Goal: Complete application form

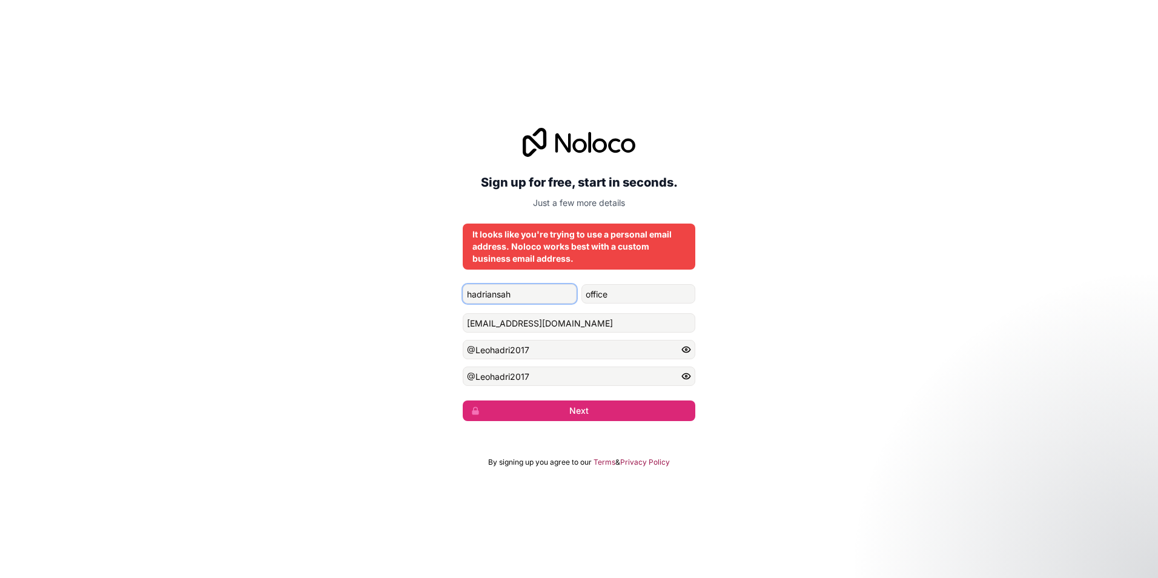
click at [523, 297] on input "hadriansah" at bounding box center [520, 293] width 114 height 19
click at [613, 299] on input "office" at bounding box center [639, 293] width 114 height 19
type input "o"
type input "fsh"
drag, startPoint x: 626, startPoint y: 325, endPoint x: 393, endPoint y: 326, distance: 233.2
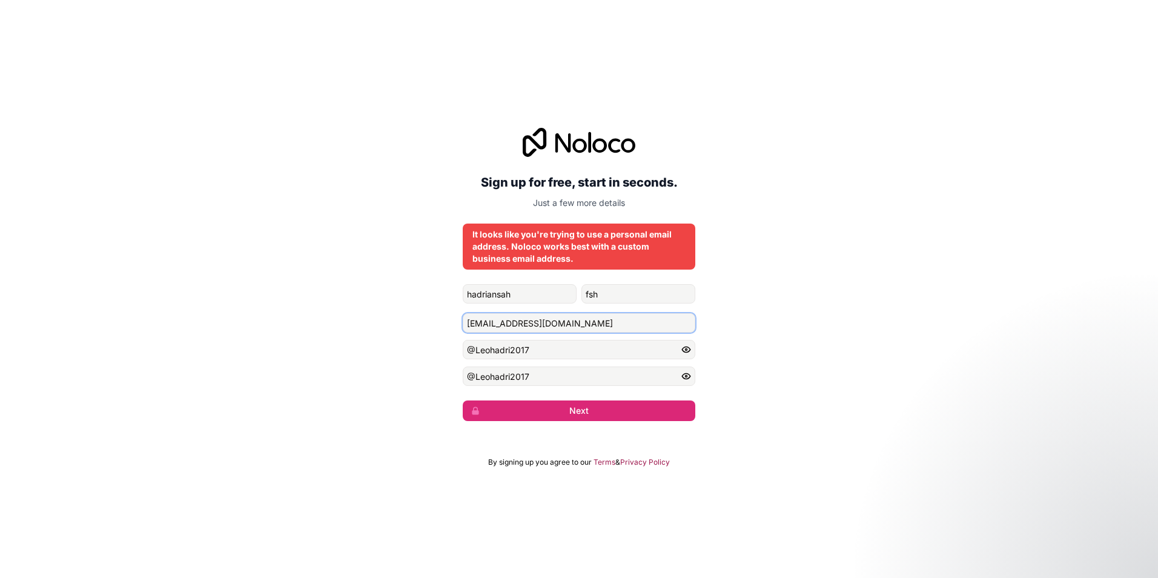
click at [397, 326] on div "Sign up for free, start in seconds. Just a few more details It looks like you'r…" at bounding box center [579, 274] width 1158 height 327
paste input "zultancel"
click at [545, 412] on button "Next" at bounding box center [579, 410] width 233 height 21
drag, startPoint x: 544, startPoint y: 319, endPoint x: 399, endPoint y: 331, distance: 145.3
click at [400, 331] on div "Sign up for free, start in seconds. Just a few more details It looks like you'r…" at bounding box center [579, 274] width 1158 height 327
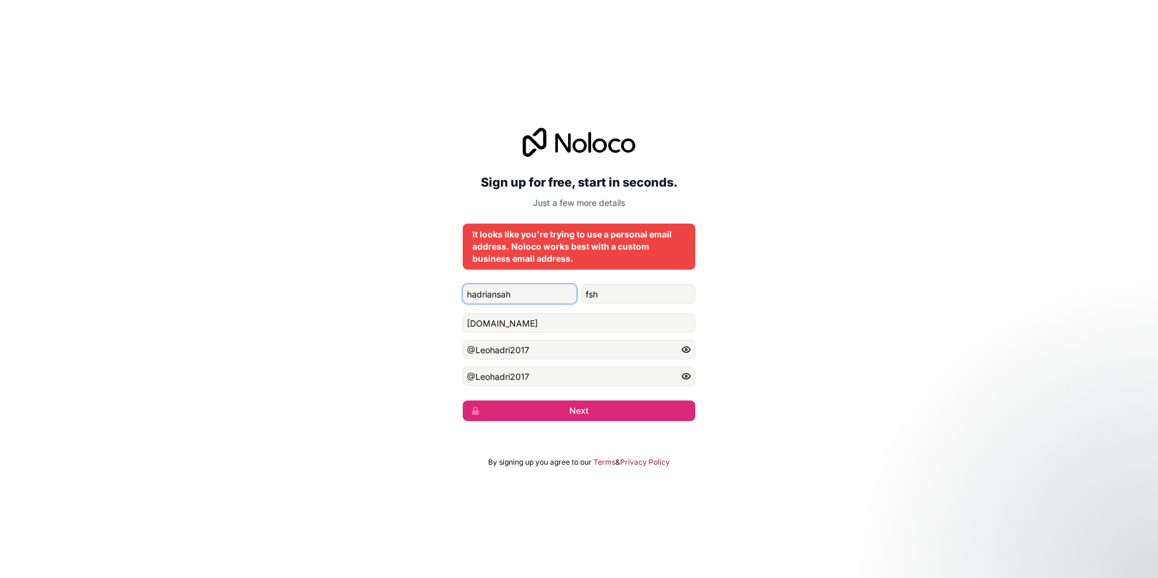
click at [520, 293] on input "hadriansah" at bounding box center [520, 293] width 114 height 19
click at [827, 327] on div "Sign up for free, start in seconds. Just a few more details It looks like you'r…" at bounding box center [579, 274] width 1158 height 327
drag, startPoint x: 570, startPoint y: 327, endPoint x: 407, endPoint y: 322, distance: 163.1
click at [413, 325] on div "Sign up for free, start in seconds. Just a few more details It looks like you'r…" at bounding box center [579, 274] width 1158 height 327
paste input "admin@"
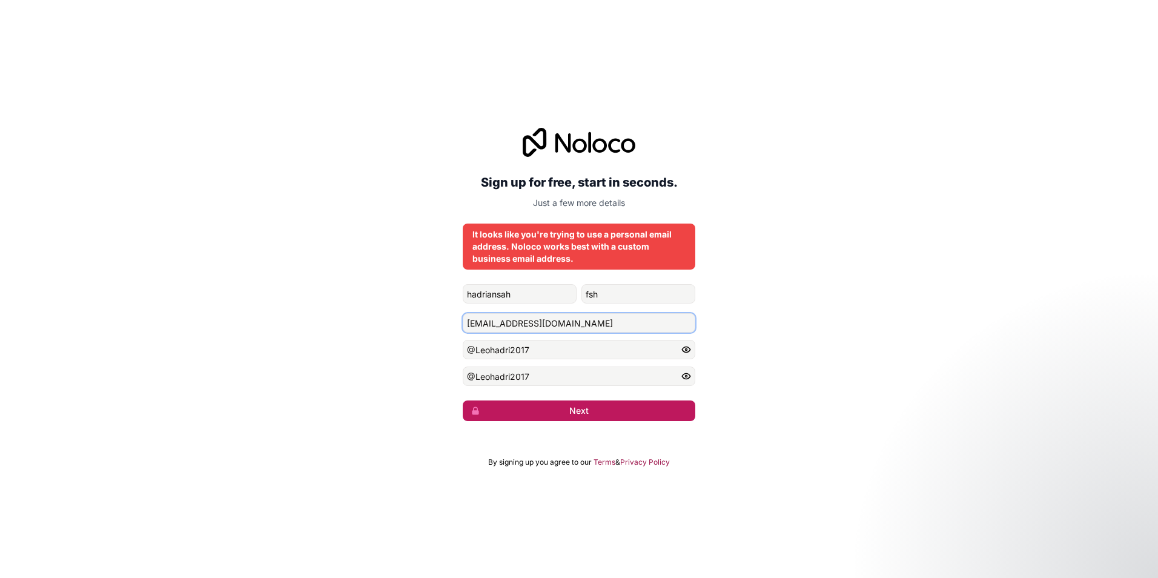
type input "[EMAIL_ADDRESS][DOMAIN_NAME]"
click at [574, 408] on button "Next" at bounding box center [579, 410] width 233 height 21
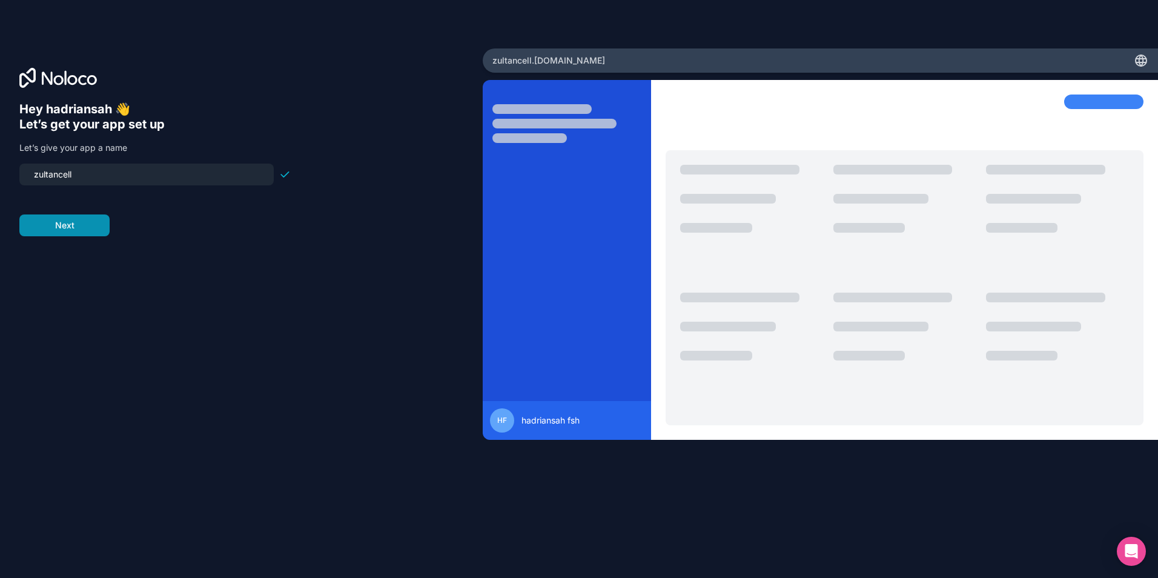
click at [75, 231] on button "Next" at bounding box center [64, 225] width 90 height 22
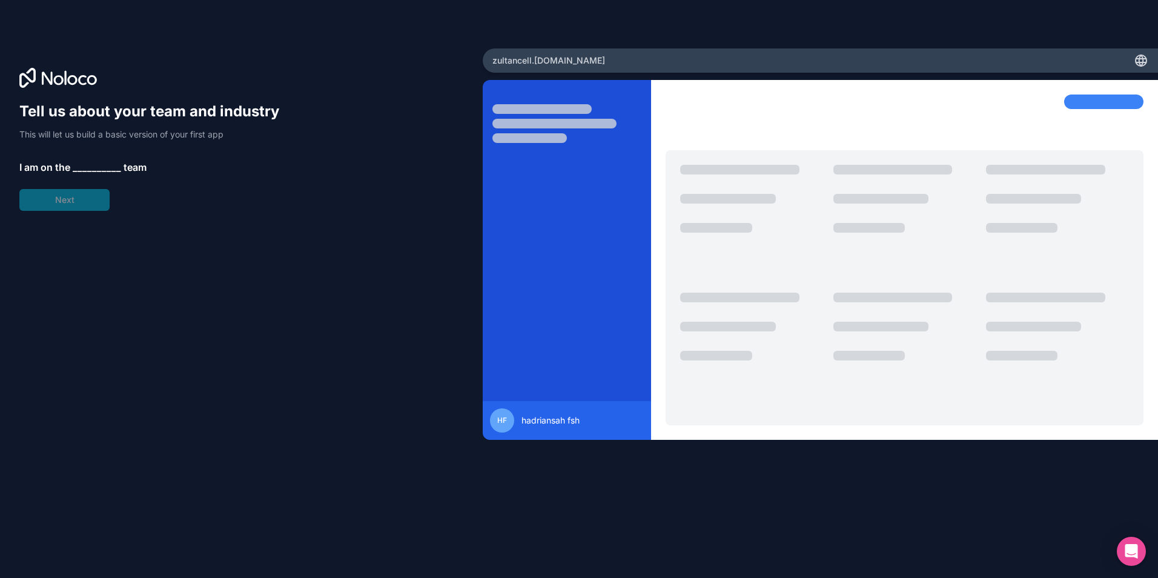
click at [88, 164] on span "__________" at bounding box center [97, 167] width 48 height 15
drag, startPoint x: 20, startPoint y: 166, endPoint x: 179, endPoint y: 165, distance: 158.7
click at [179, 165] on p "I am on the __________ team" at bounding box center [154, 167] width 271 height 15
copy p "I am on the __________ team"
click at [110, 167] on span "__________" at bounding box center [97, 167] width 48 height 15
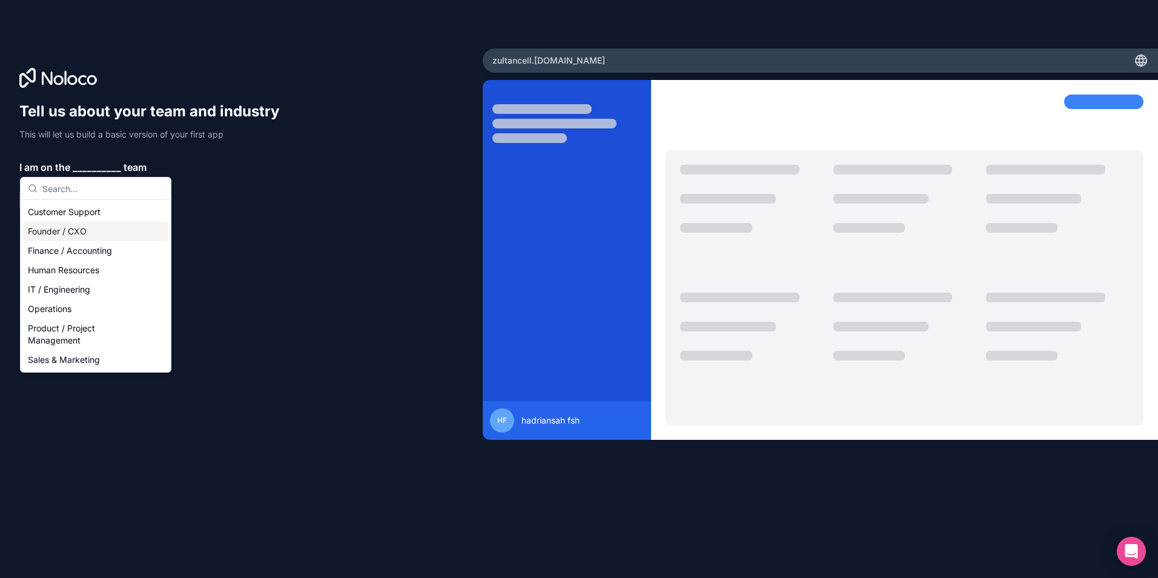
click at [60, 235] on div "Founder / CXO" at bounding box center [95, 231] width 145 height 19
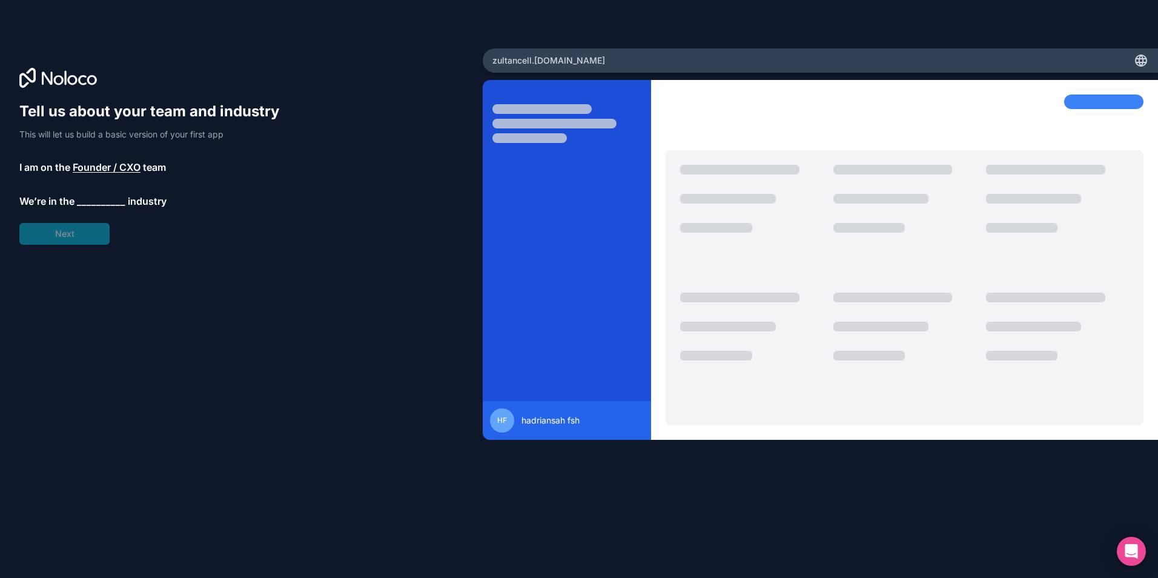
click at [80, 204] on span "__________" at bounding box center [101, 201] width 48 height 15
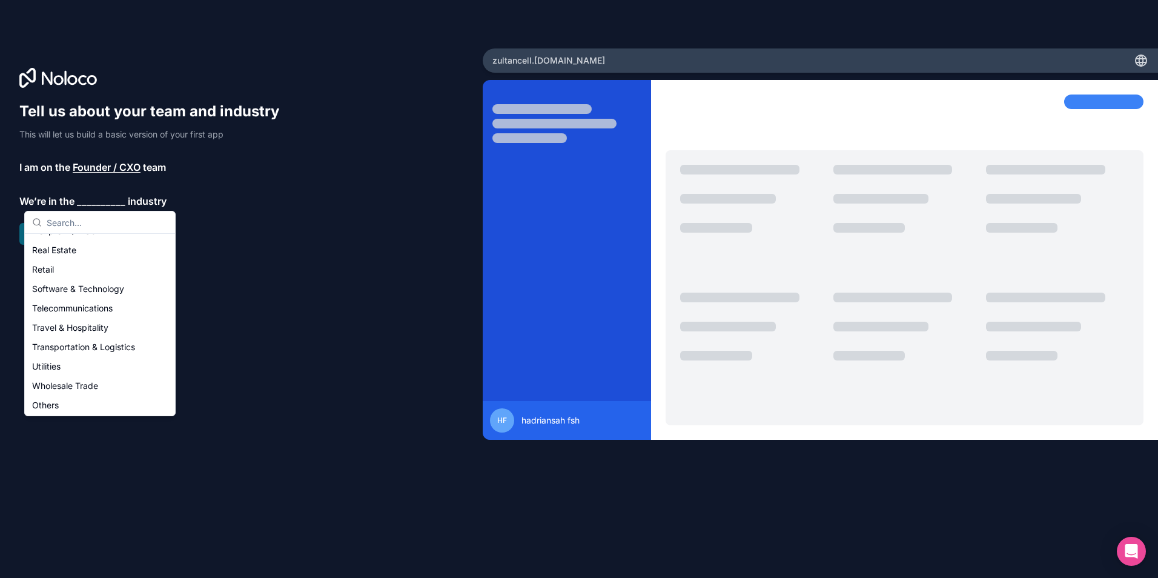
scroll to position [250, 0]
click at [70, 270] on div "Retail" at bounding box center [99, 267] width 145 height 19
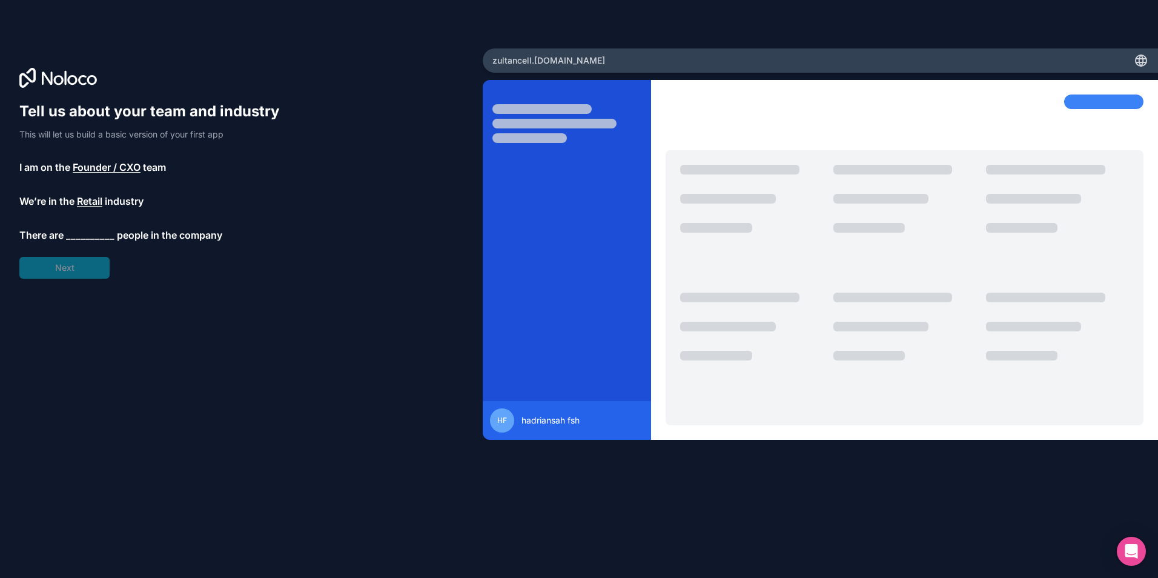
click at [98, 237] on span "__________" at bounding box center [90, 235] width 48 height 15
drag, startPoint x: 237, startPoint y: 234, endPoint x: 17, endPoint y: 231, distance: 219.9
click at [17, 231] on div "Tell us about your team and industry This will let us build a basic version of …" at bounding box center [241, 289] width 483 height 482
copy p "There are __________ people in the company"
click at [90, 236] on span "__________" at bounding box center [90, 235] width 48 height 15
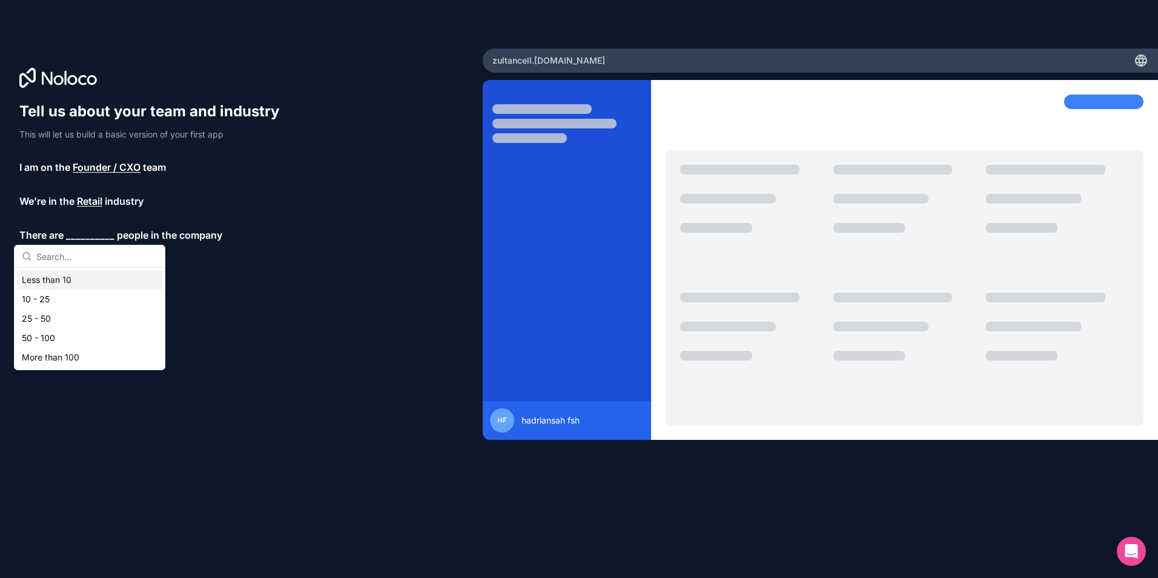
click at [93, 280] on div "Less than 10" at bounding box center [89, 279] width 145 height 19
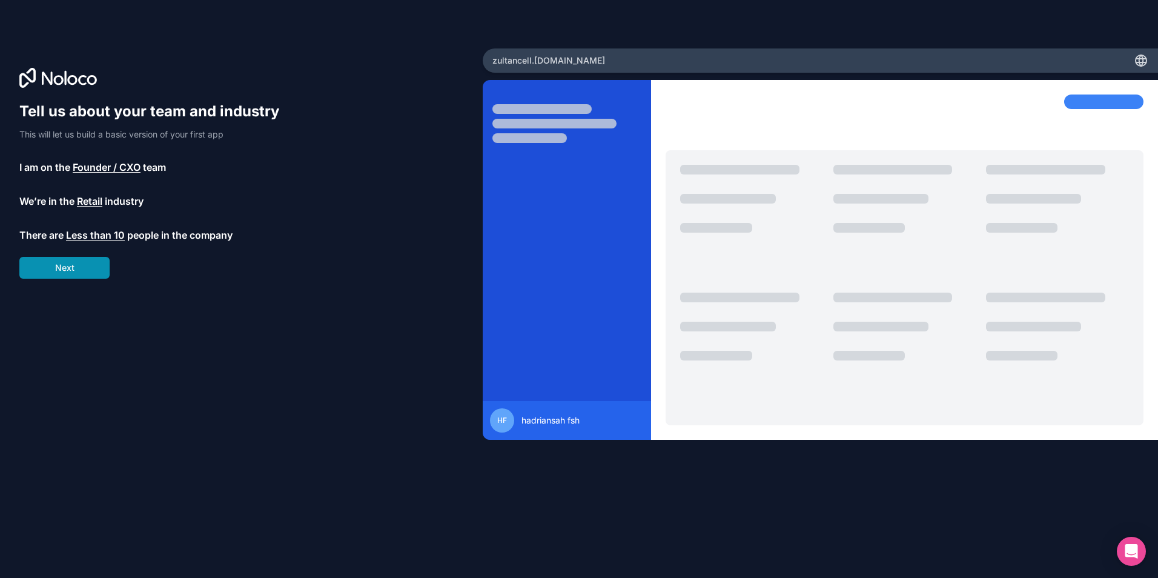
click at [82, 264] on button "Next" at bounding box center [64, 268] width 90 height 22
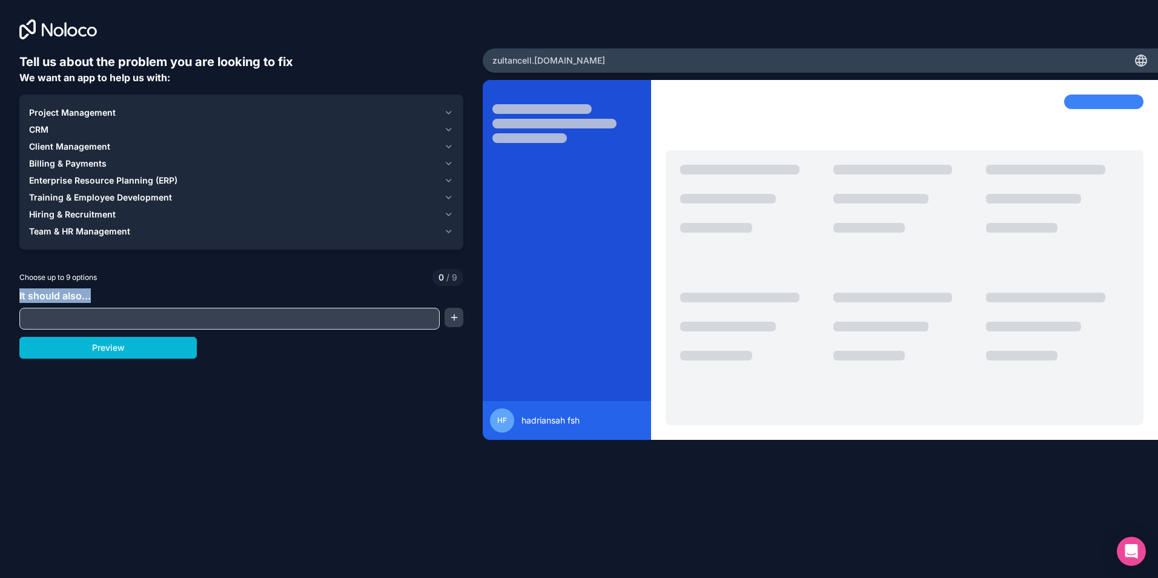
drag, startPoint x: 19, startPoint y: 296, endPoint x: 119, endPoint y: 299, distance: 100.0
click at [119, 299] on div "It should also..." at bounding box center [241, 308] width 444 height 41
copy span "It should also..."
click at [91, 322] on input "text" at bounding box center [229, 318] width 414 height 17
paste input "Track customers or contacts"
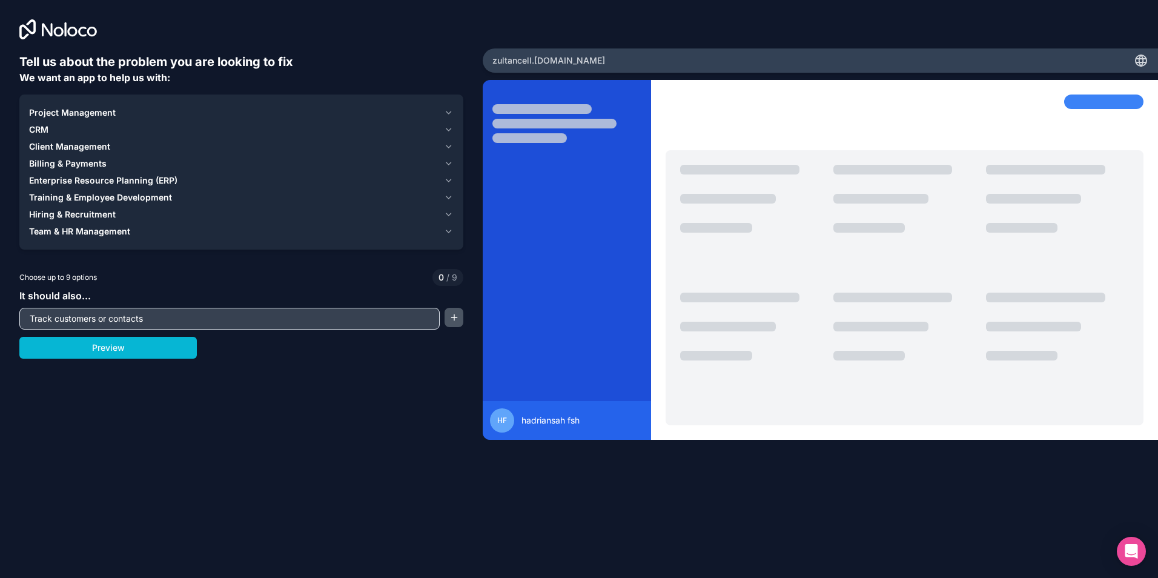
type input "Track customers or contacts"
click at [456, 320] on button "button" at bounding box center [454, 317] width 18 height 19
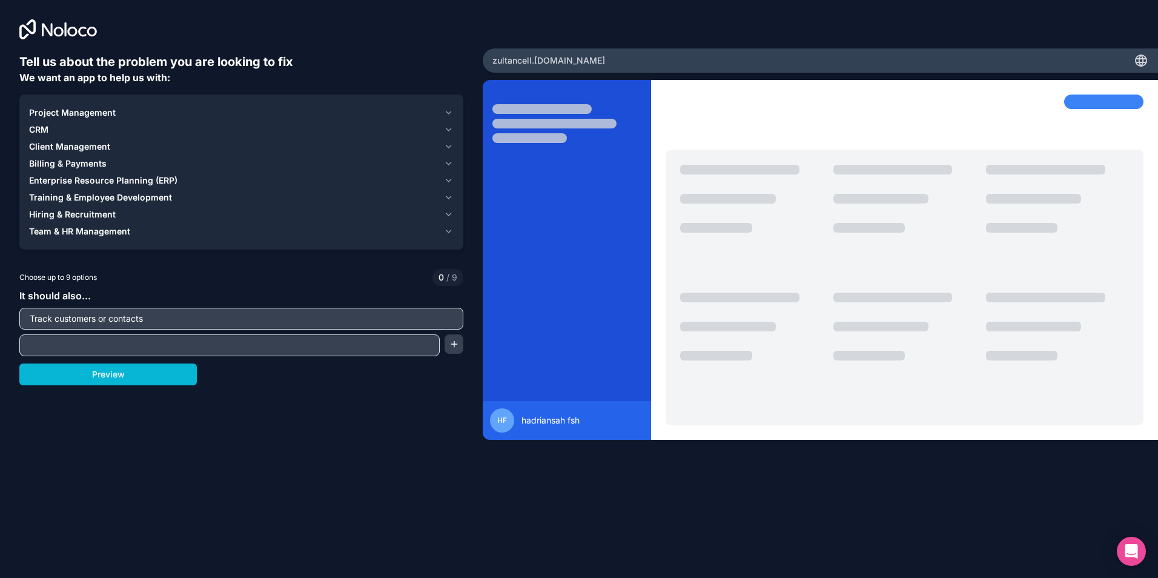
click at [108, 348] on input "text" at bounding box center [229, 345] width 414 height 17
paste input "Track sales or revenue"
type input "Track sales or revenue"
click at [117, 378] on button "Preview" at bounding box center [108, 374] width 178 height 22
click at [448, 231] on icon "button" at bounding box center [448, 231] width 5 height 2
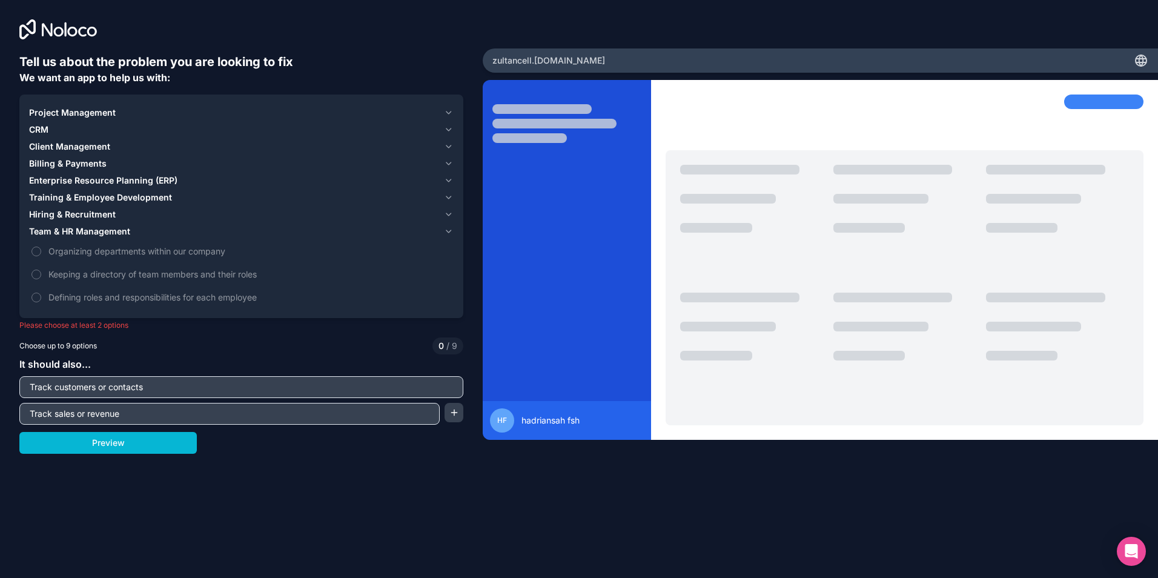
click at [448, 214] on icon "button" at bounding box center [448, 214] width 5 height 2
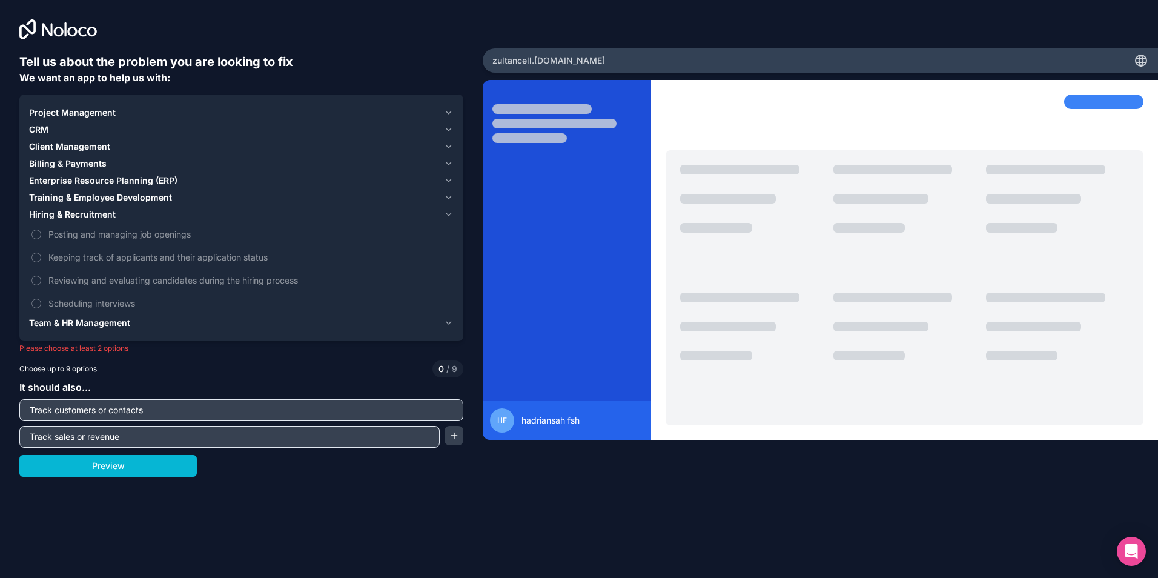
click at [448, 214] on icon "button" at bounding box center [448, 214] width 5 height 2
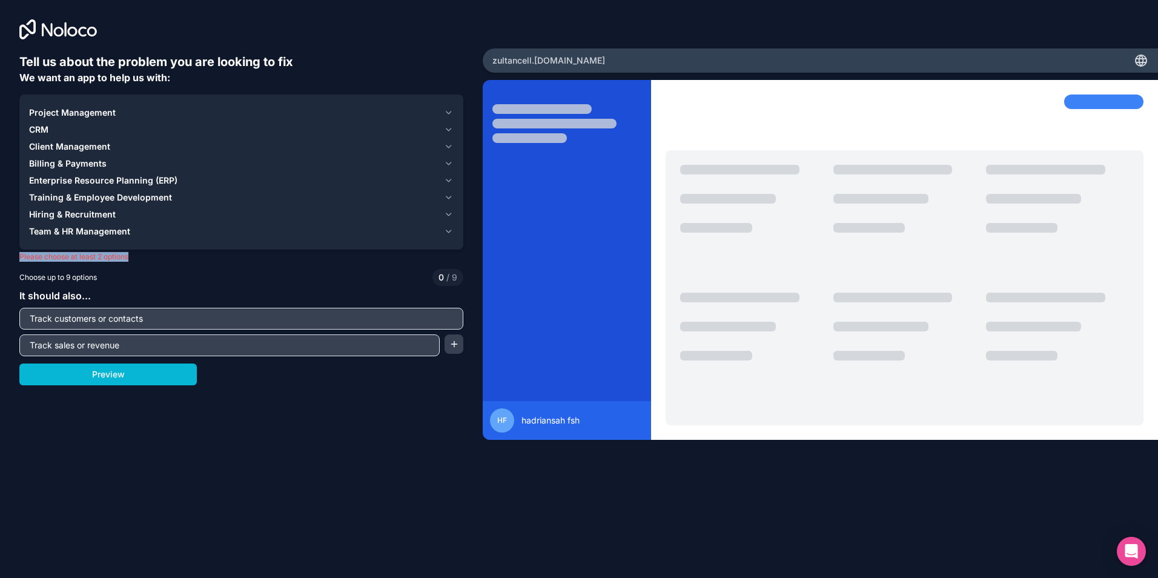
drag, startPoint x: 19, startPoint y: 258, endPoint x: 140, endPoint y: 263, distance: 121.3
click at [140, 263] on div "Tell us about the problem you are looking to fix We want an app to help us with…" at bounding box center [241, 241] width 483 height 482
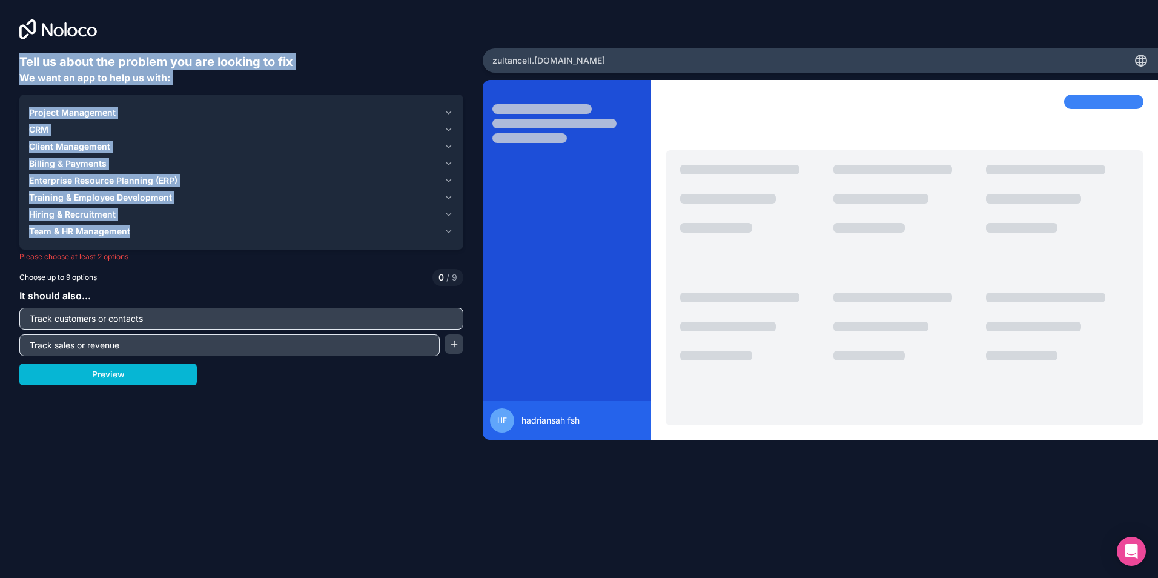
drag, startPoint x: 18, startPoint y: 59, endPoint x: 129, endPoint y: 233, distance: 206.2
click at [129, 233] on div "Tell us about the problem you are looking to fix We want an app to help us with…" at bounding box center [241, 241] width 483 height 482
copy div "Tell us about the problem you are looking to fix We want an app to help us with…"
click at [449, 130] on icon "button" at bounding box center [448, 129] width 5 height 2
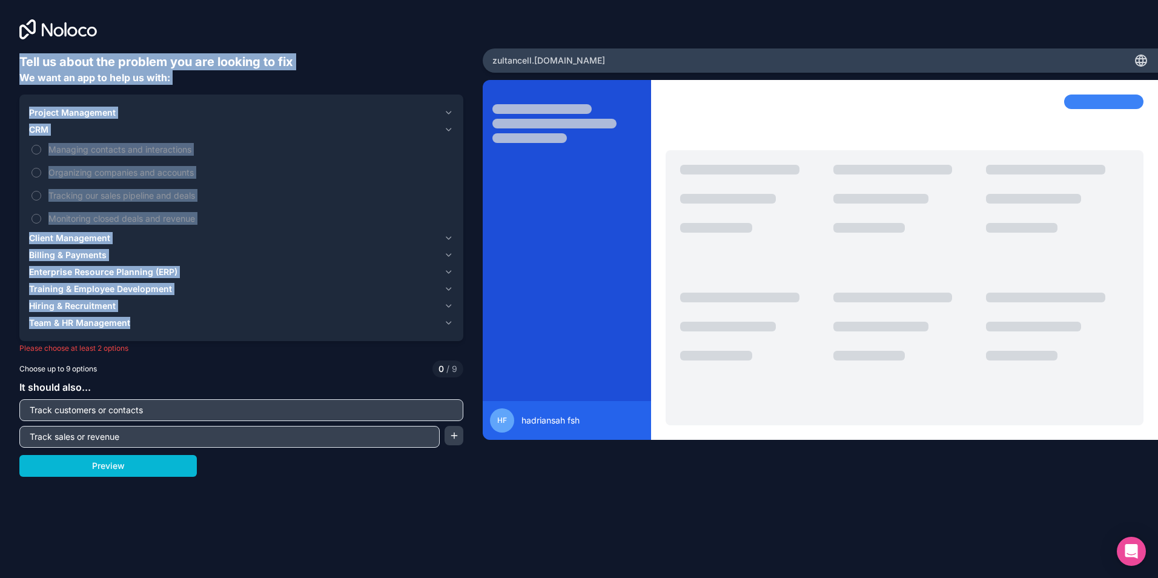
click at [330, 69] on h6 "Tell us about the problem you are looking to fix" at bounding box center [241, 61] width 444 height 17
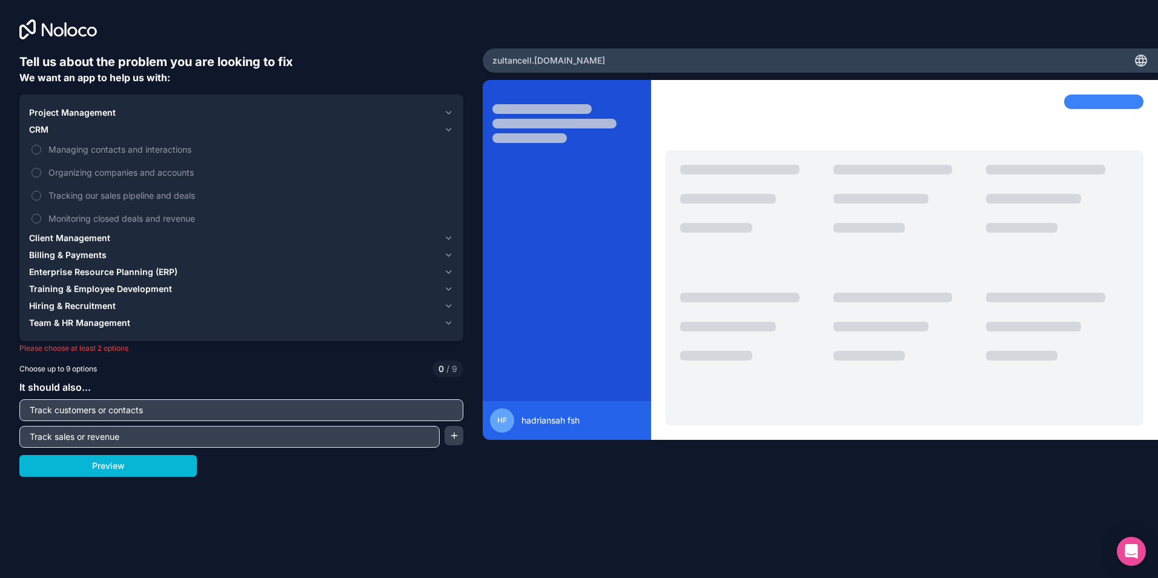
click at [451, 243] on button "Client Management" at bounding box center [241, 238] width 425 height 17
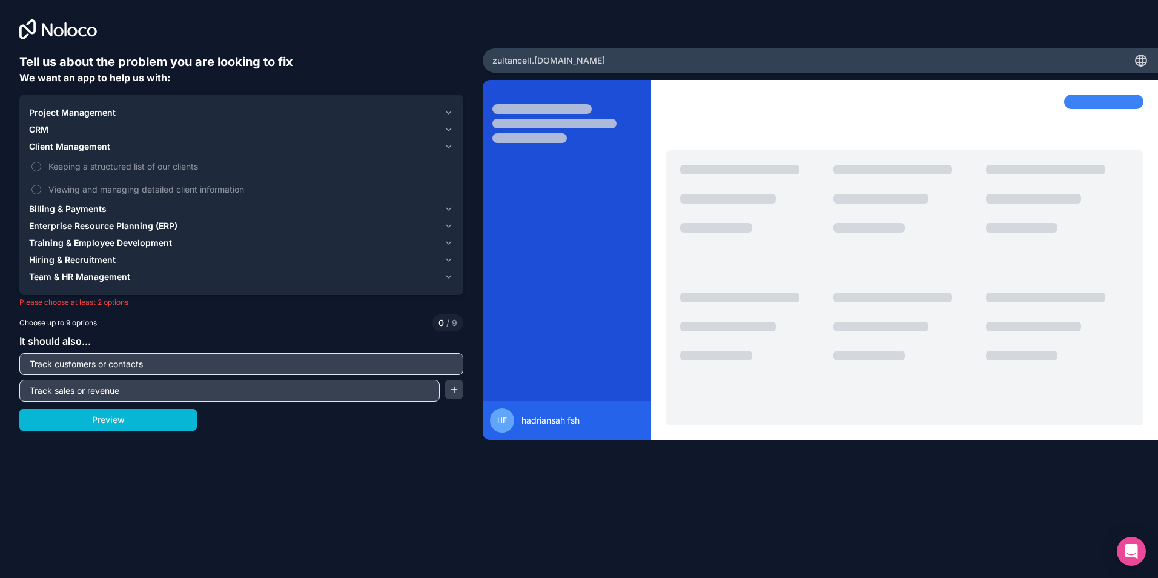
click at [446, 208] on icon "button" at bounding box center [448, 209] width 9 height 10
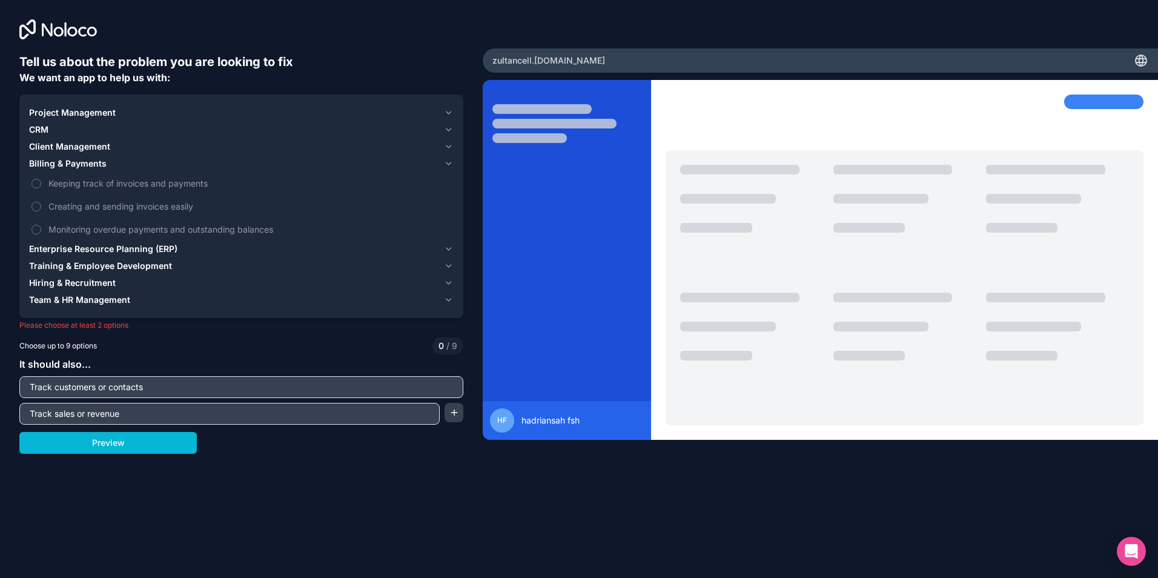
click at [446, 208] on span "Creating and sending invoices easily" at bounding box center [249, 206] width 403 height 13
click at [41, 208] on button "Creating and sending invoices easily" at bounding box center [37, 207] width 10 height 10
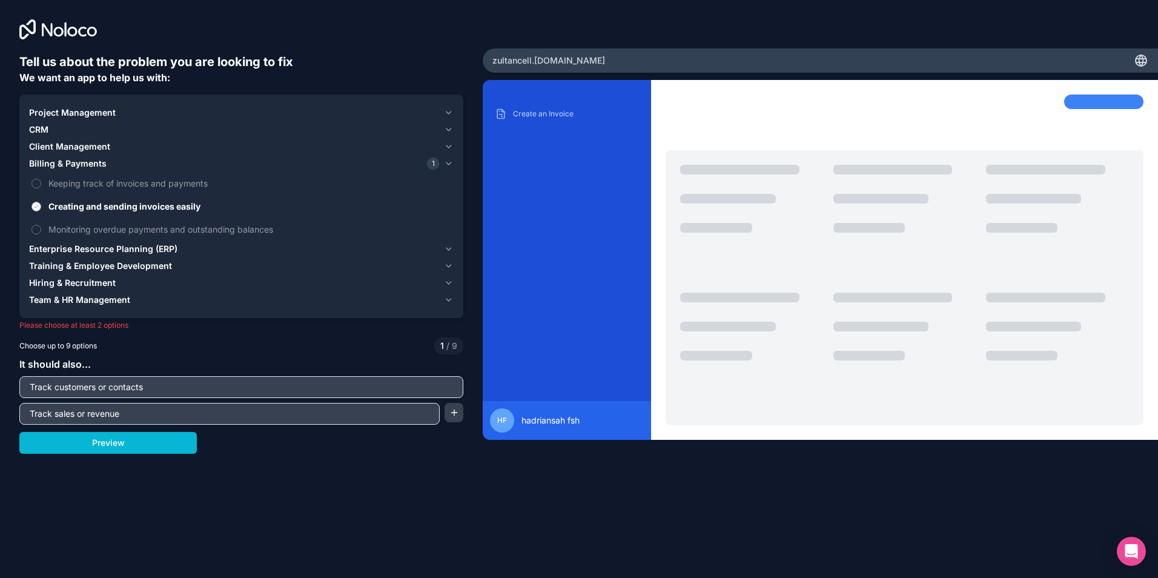
click at [38, 208] on button "Creating and sending invoices easily" at bounding box center [37, 207] width 10 height 10
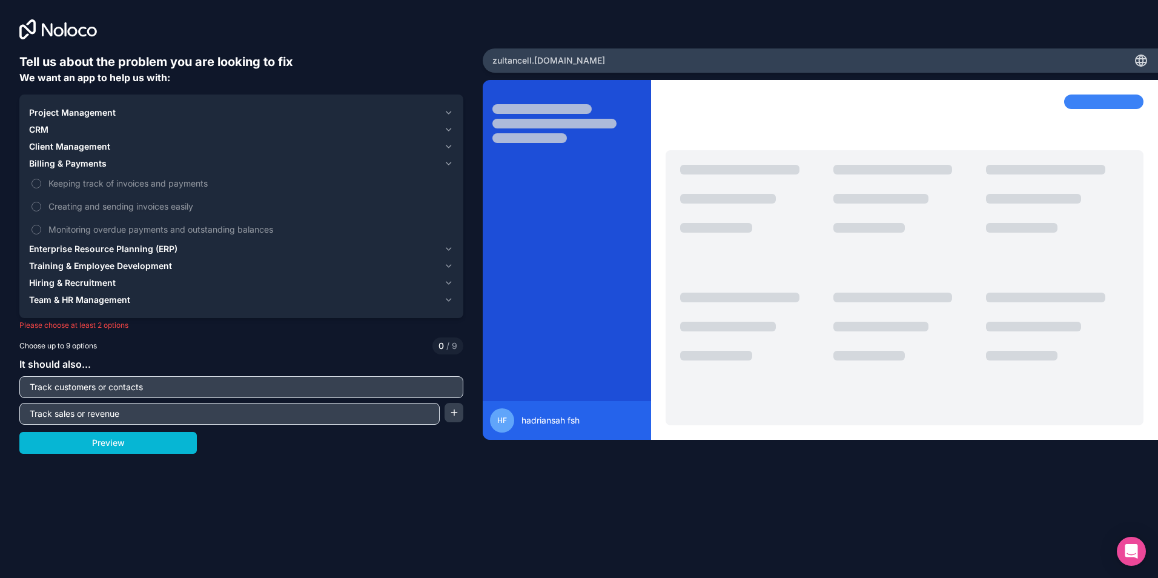
click at [449, 164] on icon "button" at bounding box center [448, 164] width 9 height 10
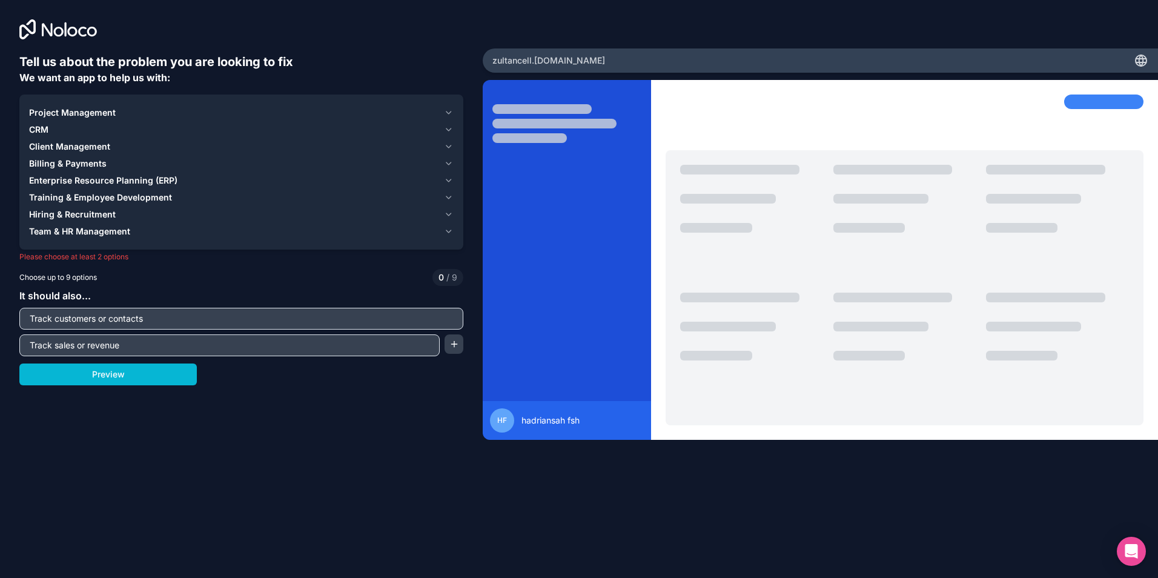
click at [448, 147] on icon "button" at bounding box center [448, 147] width 9 height 10
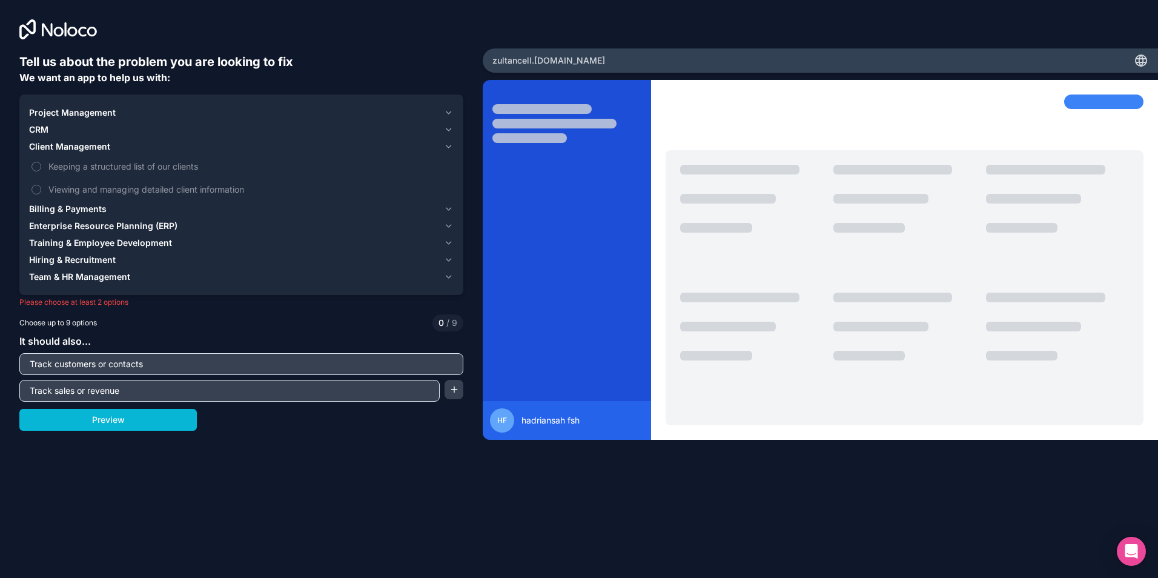
click at [448, 127] on icon "button" at bounding box center [448, 130] width 9 height 10
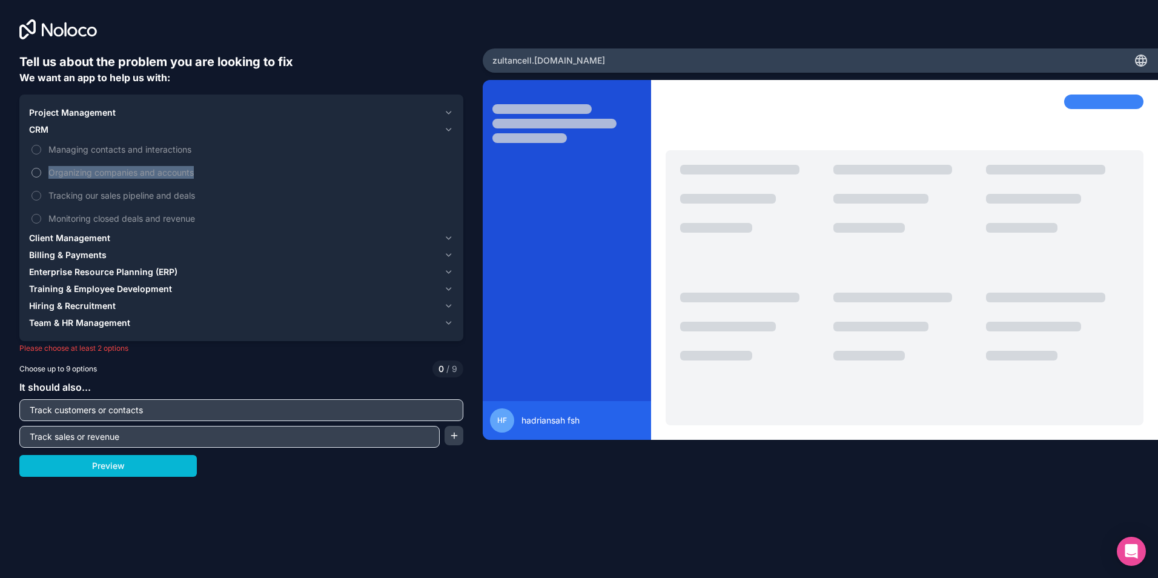
drag, startPoint x: 221, startPoint y: 144, endPoint x: 253, endPoint y: 173, distance: 43.7
click at [253, 173] on div "Managing contacts and interactions Organizing companies and accounts Tracking o…" at bounding box center [241, 183] width 425 height 91
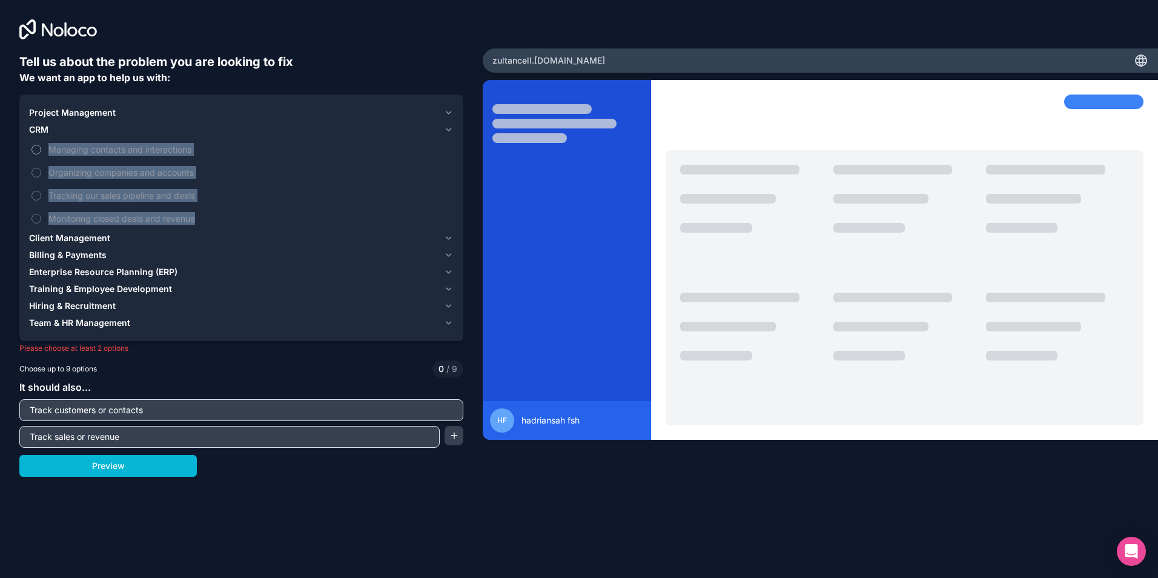
drag, startPoint x: 253, startPoint y: 173, endPoint x: 51, endPoint y: 151, distance: 203.0
click at [51, 151] on div "Managing contacts and interactions Organizing companies and accounts Tracking o…" at bounding box center [241, 183] width 425 height 91
copy div "Managing contacts and interactions Organizing companies and accounts Tracking o…"
click at [38, 150] on button "Managing contacts and interactions" at bounding box center [37, 150] width 10 height 10
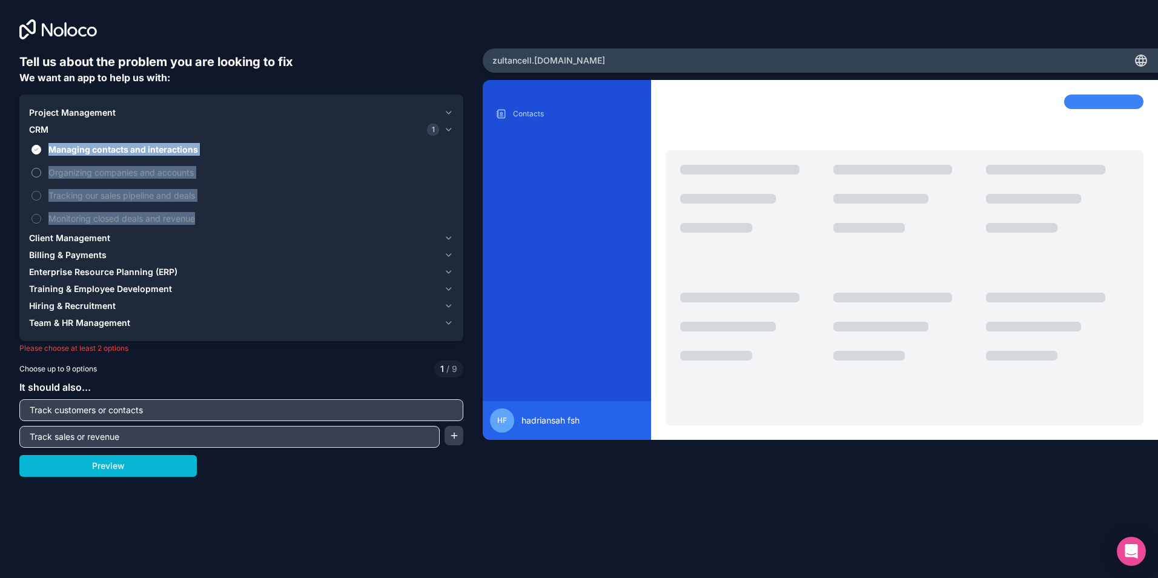
click at [40, 173] on button "Organizing companies and accounts" at bounding box center [37, 173] width 10 height 10
click at [42, 217] on label "Monitoring closed deals and revenue" at bounding box center [241, 218] width 425 height 22
click at [41, 217] on button "Monitoring closed deals and revenue" at bounding box center [37, 219] width 10 height 10
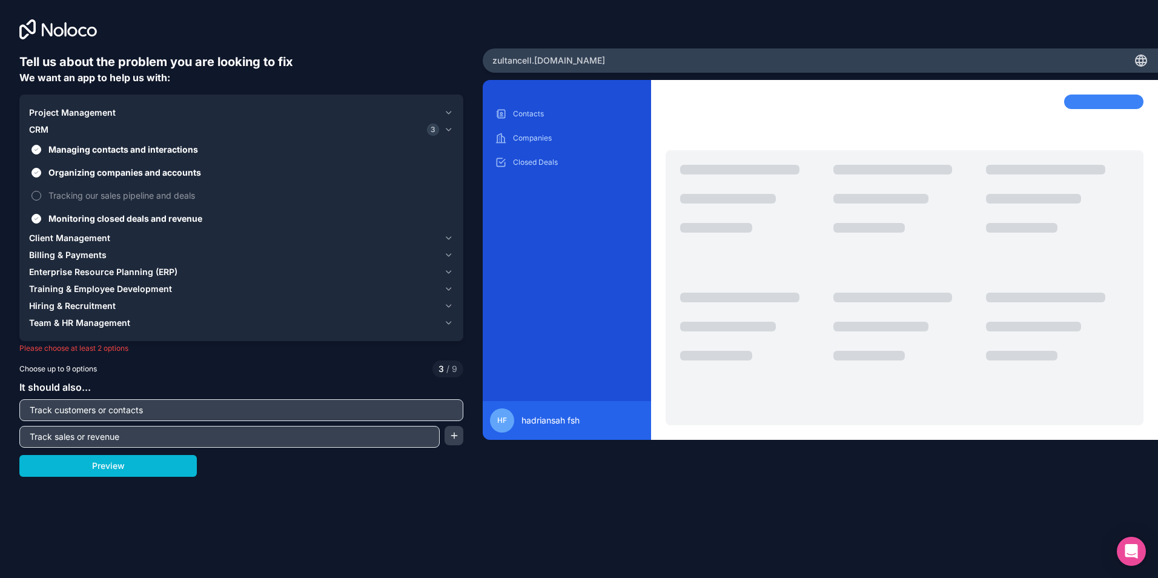
click at [44, 193] on label "Tracking our sales pipeline and deals" at bounding box center [241, 195] width 425 height 22
click at [41, 193] on button "Tracking our sales pipeline and deals" at bounding box center [37, 196] width 10 height 10
click at [39, 220] on button "Monitoring closed deals and revenue" at bounding box center [37, 219] width 10 height 10
click at [38, 174] on button "Organizing companies and accounts" at bounding box center [37, 173] width 10 height 10
click at [35, 221] on button "Monitoring closed deals and revenue" at bounding box center [37, 219] width 10 height 10
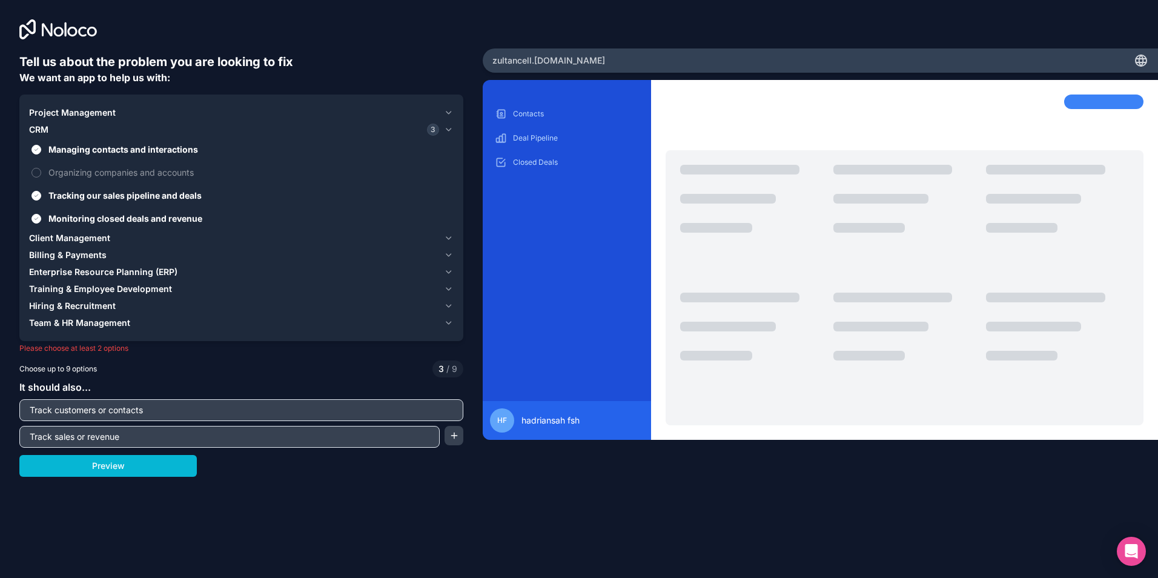
click at [448, 237] on icon "button" at bounding box center [448, 238] width 9 height 10
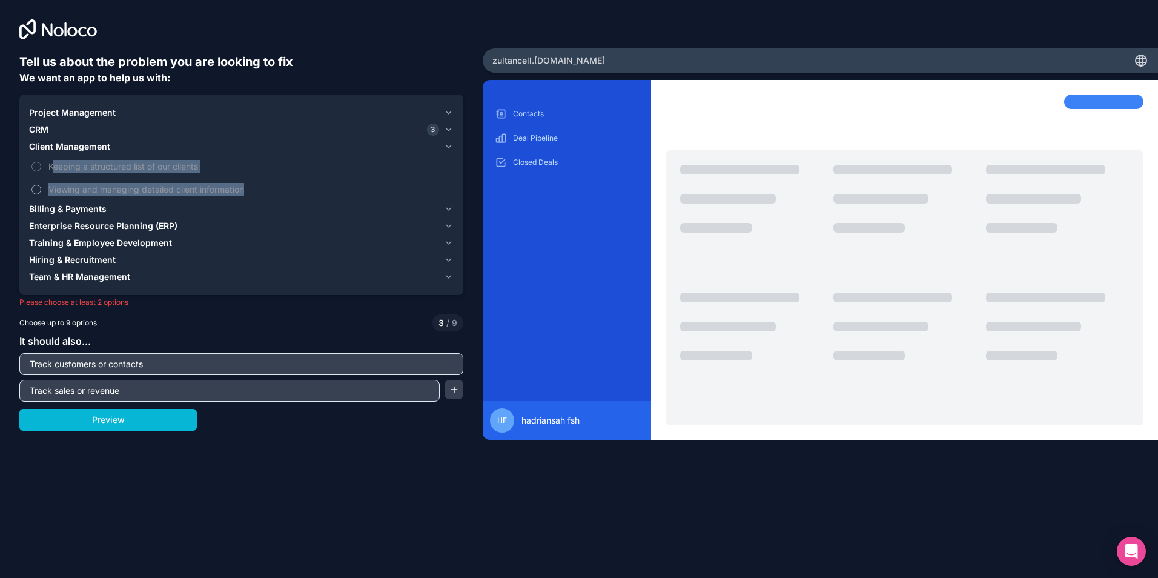
drag, startPoint x: 52, startPoint y: 166, endPoint x: 257, endPoint y: 191, distance: 206.3
click at [257, 191] on div "Keeping a structured list of our clients Viewing and managing detailed client i…" at bounding box center [241, 177] width 425 height 45
drag, startPoint x: 257, startPoint y: 191, endPoint x: 307, endPoint y: 203, distance: 51.6
click at [307, 203] on div "Billing & Payments" at bounding box center [234, 209] width 410 height 12
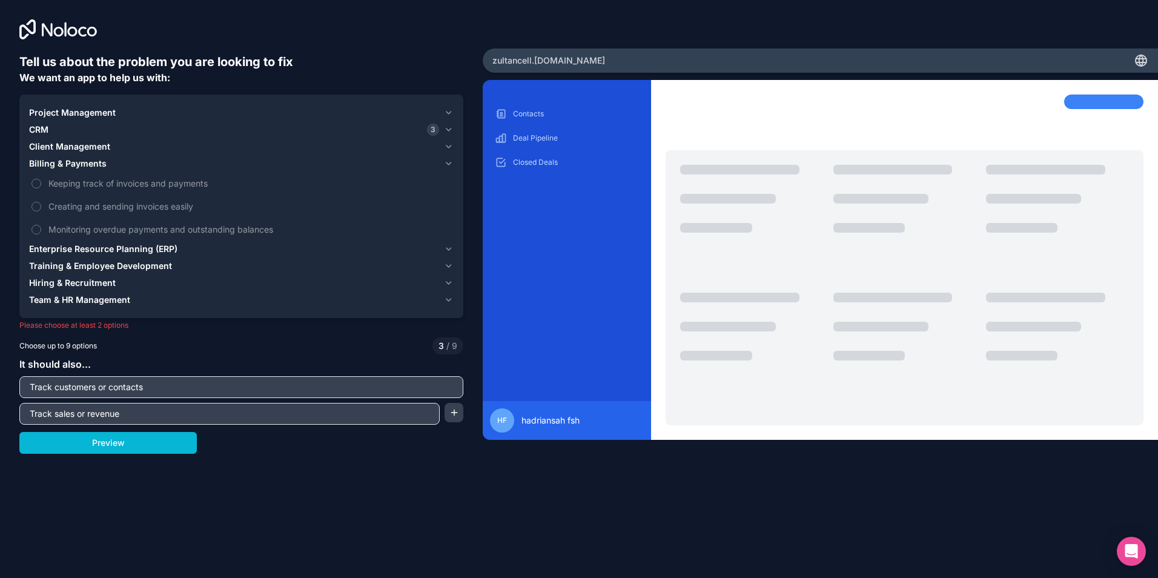
click at [448, 164] on icon "button" at bounding box center [448, 163] width 5 height 2
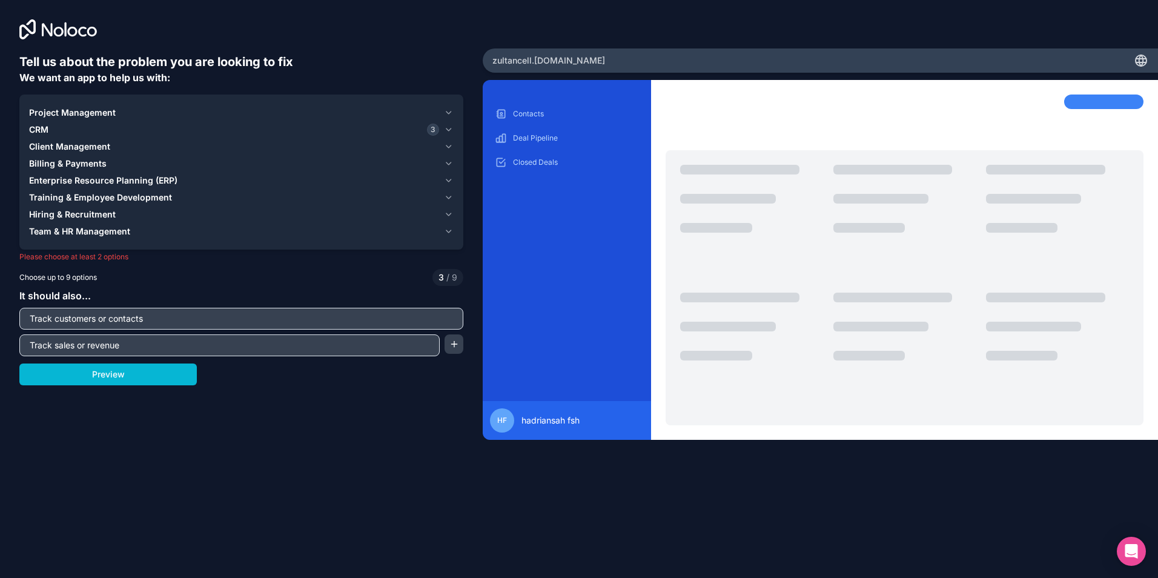
click at [449, 147] on icon "button" at bounding box center [448, 146] width 5 height 2
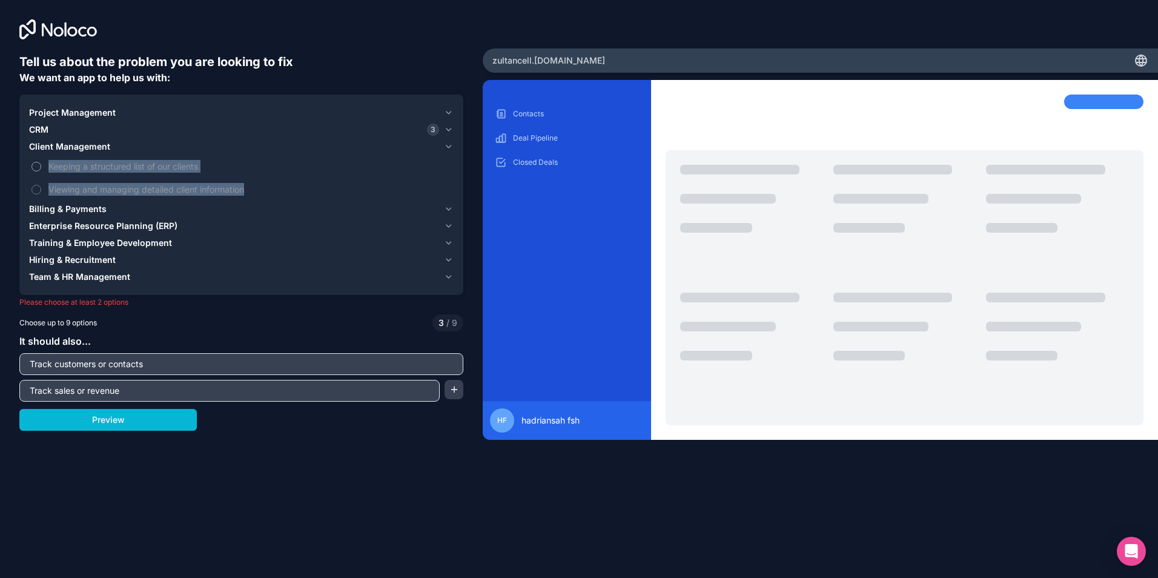
drag, startPoint x: 265, startPoint y: 190, endPoint x: 47, endPoint y: 167, distance: 218.8
click at [47, 167] on div "Keeping a structured list of our clients Viewing and managing detailed client i…" at bounding box center [241, 177] width 425 height 45
copy div "Keeping a structured list of our clients Viewing and managing detailed client i…"
click at [36, 165] on button "Keeping a structured list of our clients" at bounding box center [37, 167] width 10 height 10
click at [36, 186] on button "Viewing and managing detailed client information" at bounding box center [37, 190] width 10 height 10
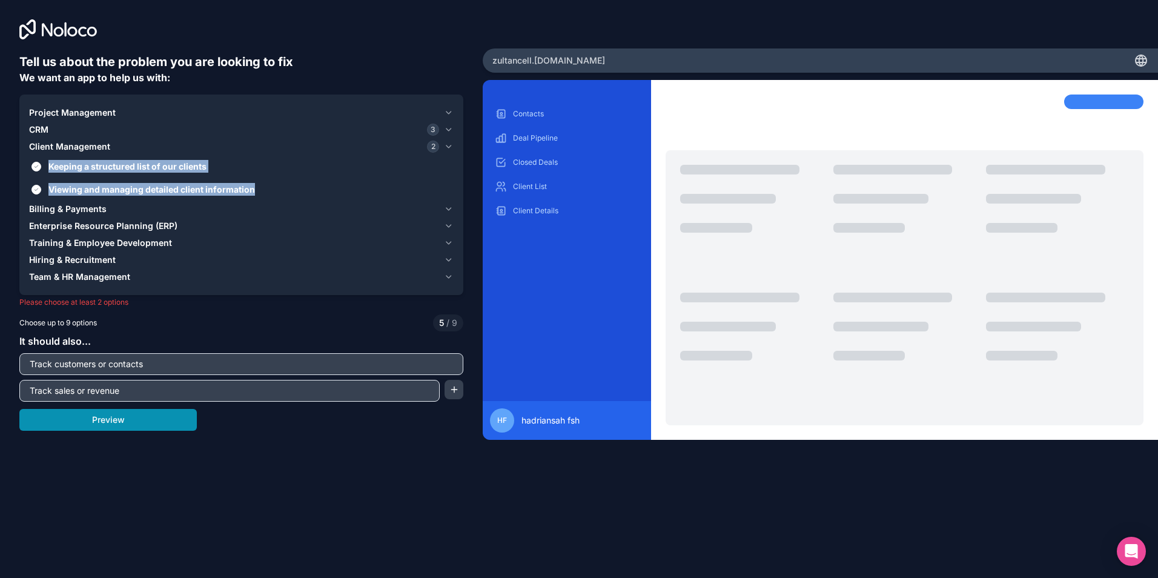
click at [135, 419] on button "Preview" at bounding box center [108, 420] width 178 height 22
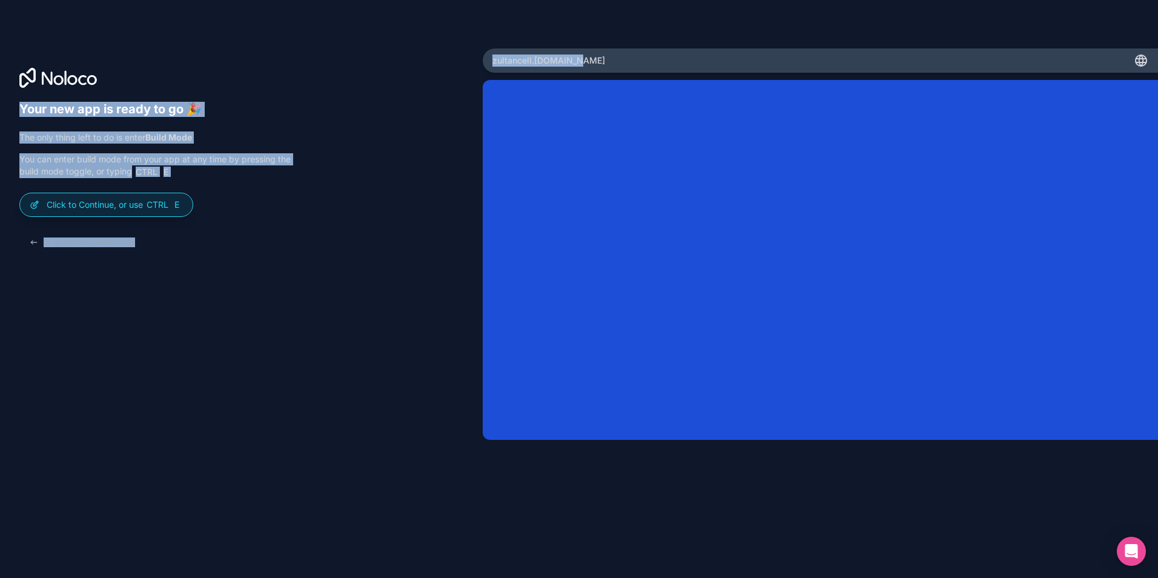
drag, startPoint x: 594, startPoint y: 62, endPoint x: 475, endPoint y: 65, distance: 119.4
click at [475, 65] on div "Your new app is ready to go 🎉 The only thing left to do is enter Build Mode You…" at bounding box center [579, 289] width 1158 height 578
drag, startPoint x: 475, startPoint y: 65, endPoint x: 636, endPoint y: 35, distance: 163.4
click at [636, 35] on div "Your new app is ready to go 🎉 The only thing left to do is enter Build Mode You…" at bounding box center [579, 289] width 1158 height 578
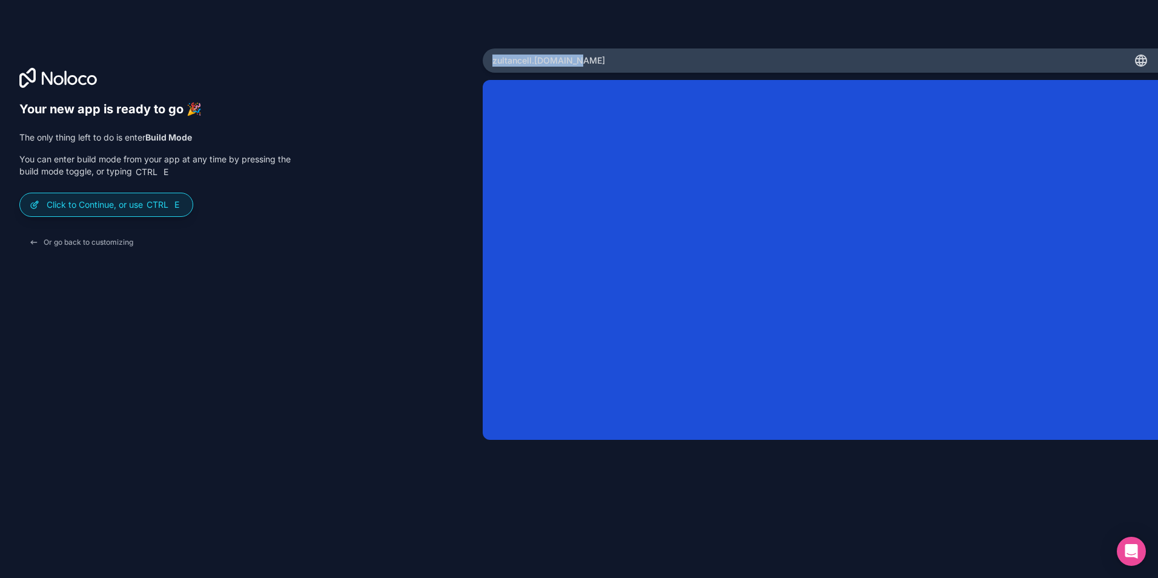
drag, startPoint x: 594, startPoint y: 60, endPoint x: 490, endPoint y: 61, distance: 104.8
click at [490, 61] on div "zultancell .[DOMAIN_NAME]" at bounding box center [820, 60] width 675 height 24
copy span "zultancell .[DOMAIN_NAME]"
click at [91, 211] on div "Click to Continue, or use Ctrl E" at bounding box center [106, 204] width 173 height 23
